Goal: Information Seeking & Learning: Find specific fact

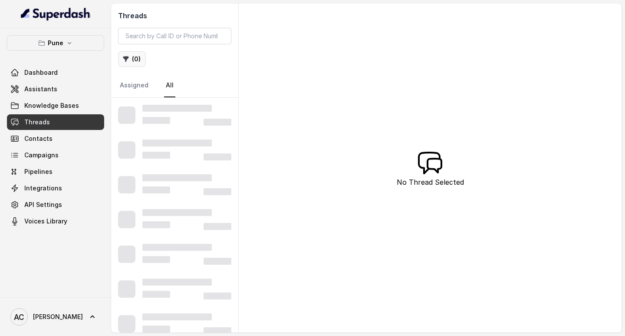
click at [134, 58] on button "( 0 )" at bounding box center [132, 59] width 28 height 16
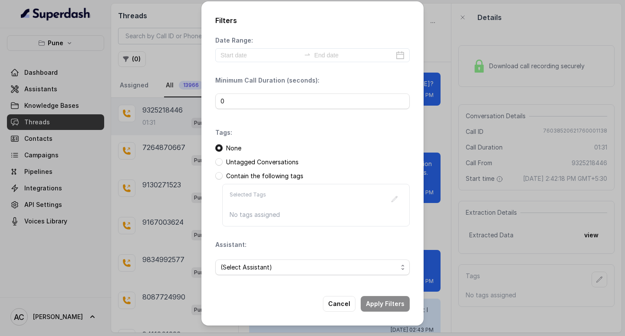
scroll to position [732, 0]
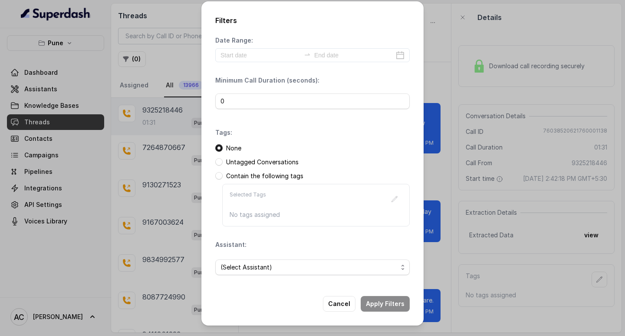
click at [148, 132] on div "Filters Date Range: Minimum Call Duration (seconds): 0 Tags: None Untagged Conv…" at bounding box center [312, 168] width 625 height 336
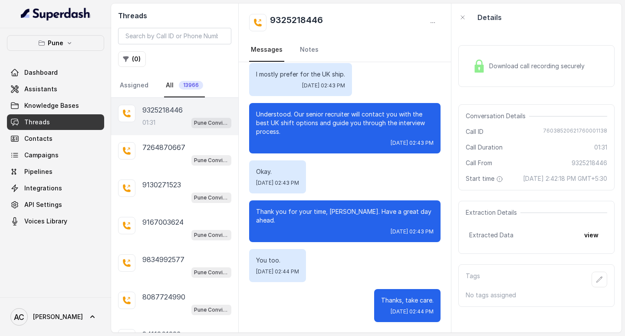
click at [155, 121] on p "01:31" at bounding box center [148, 122] width 13 height 9
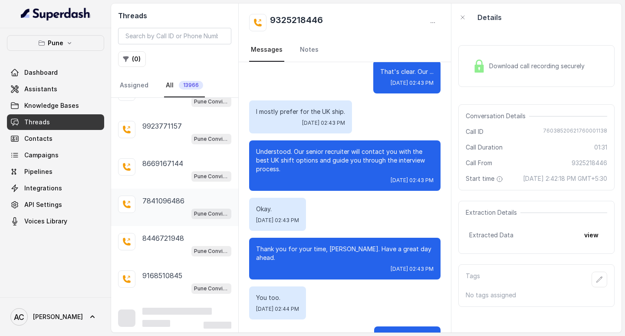
scroll to position [584, 0]
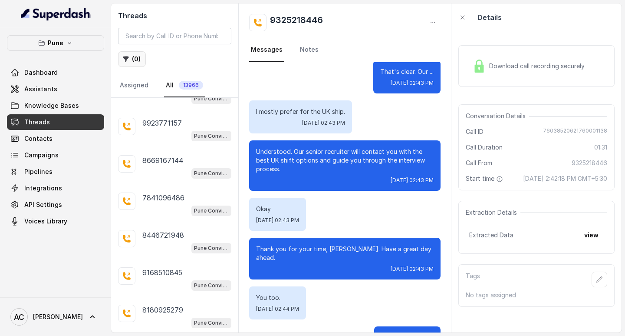
click at [139, 60] on button "( 0 )" at bounding box center [132, 59] width 28 height 16
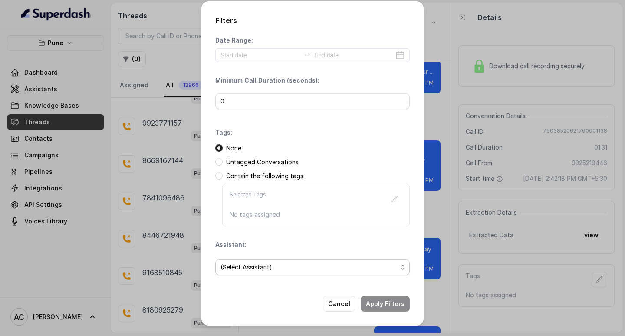
click at [246, 264] on span "(Select Assistant)" at bounding box center [309, 267] width 177 height 10
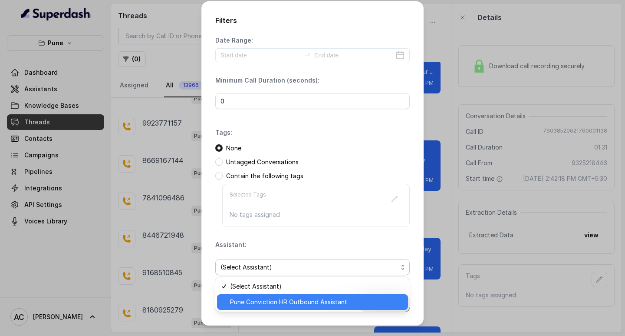
click at [266, 298] on span "Pune Conviction HR Outbound Assistant" at bounding box center [316, 302] width 173 height 10
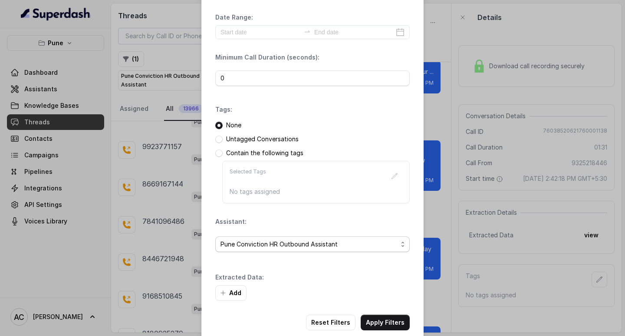
scroll to position [37, 0]
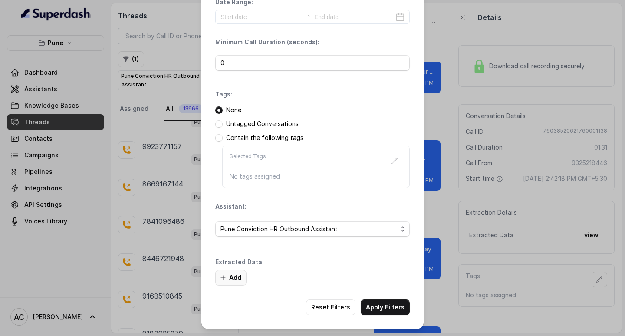
click at [234, 275] on button "Add" at bounding box center [230, 278] width 31 height 16
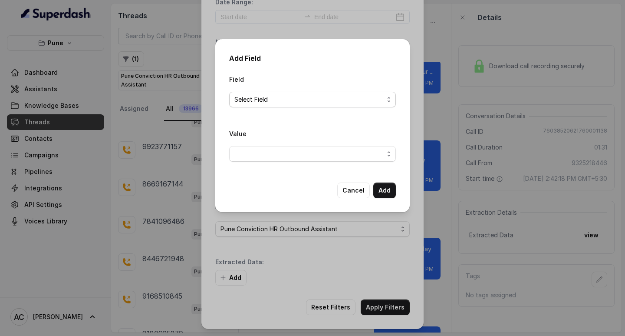
click at [245, 100] on span "Select Field" at bounding box center [308, 99] width 149 height 10
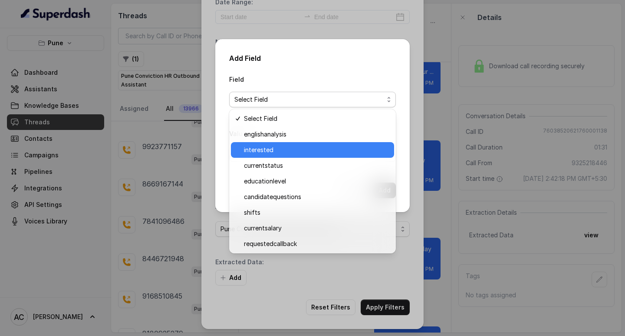
click at [262, 149] on span "interested" at bounding box center [316, 150] width 145 height 10
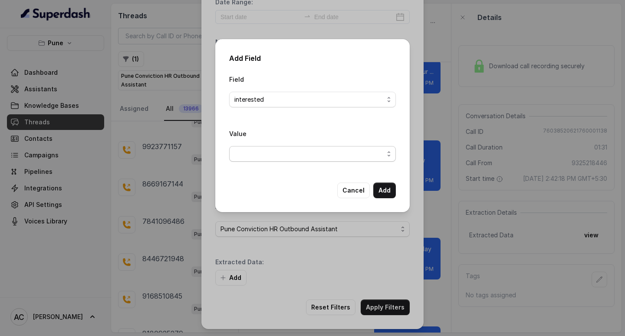
click at [257, 154] on span "button" at bounding box center [312, 154] width 167 height 16
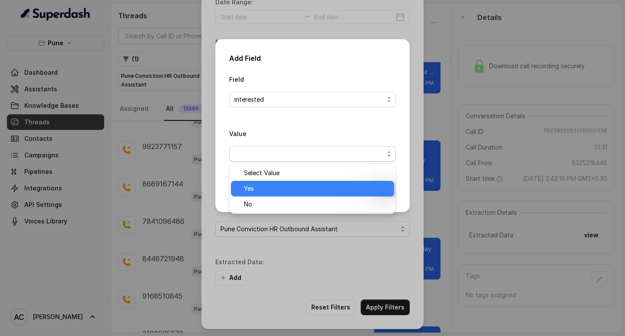
click at [257, 188] on span "Yes" at bounding box center [316, 188] width 145 height 10
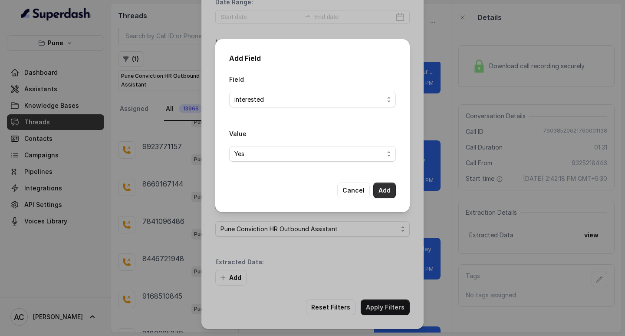
click at [378, 185] on button "Add" at bounding box center [384, 190] width 23 height 16
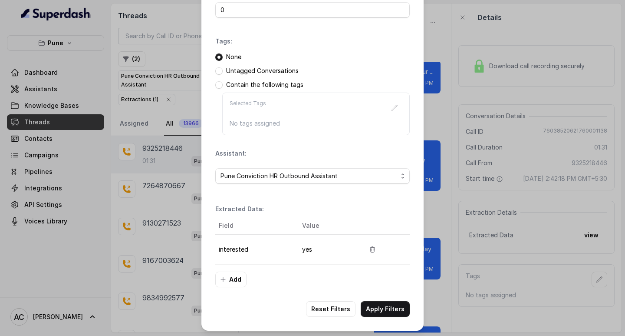
scroll to position [92, 0]
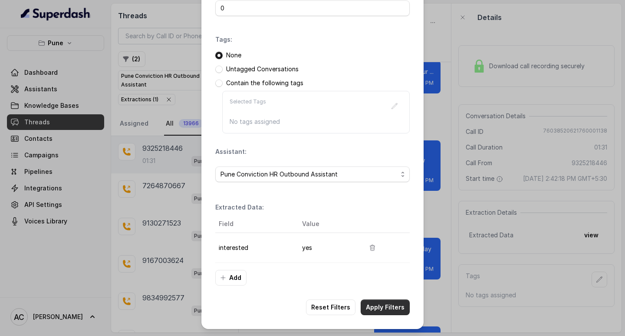
click at [375, 303] on button "Apply Filters" at bounding box center [385, 307] width 49 height 16
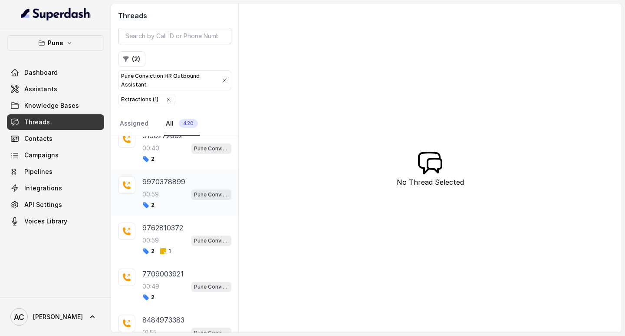
scroll to position [846, 0]
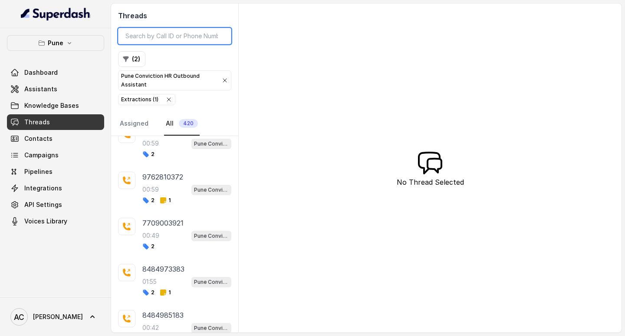
click at [159, 33] on input "search" at bounding box center [174, 36] width 113 height 16
paste input "7709003921"
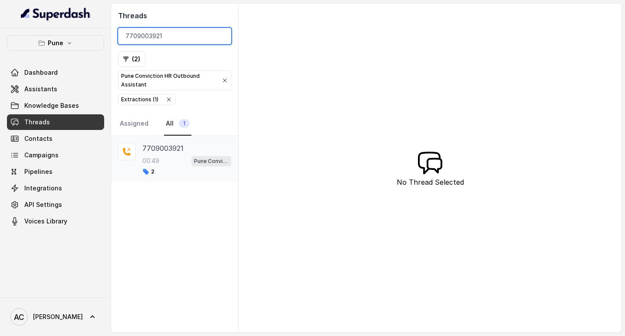
type input "7709003921"
click at [158, 157] on p "00:49" at bounding box center [150, 160] width 17 height 9
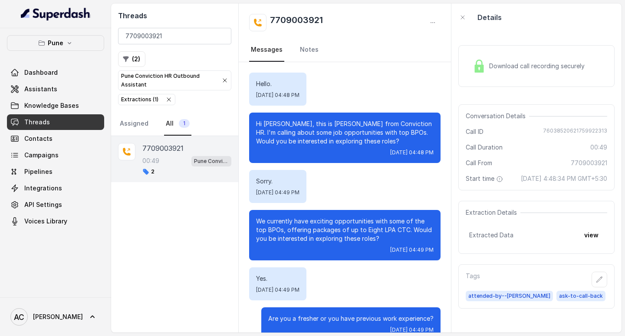
scroll to position [58, 0]
